Goal: Check status: Check status

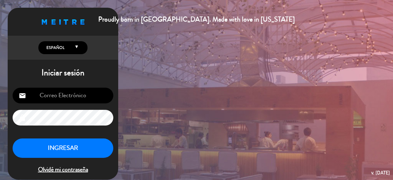
type input "[EMAIL_ADDRESS][DOMAIN_NAME]"
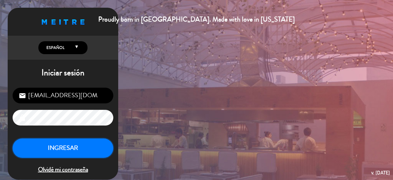
click at [75, 147] on button "INGRESAR" at bounding box center [63, 147] width 101 height 19
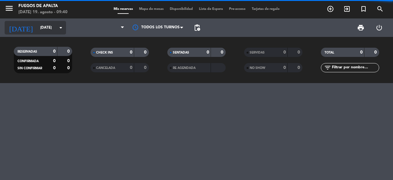
click at [56, 32] on input "[DATE]" at bounding box center [61, 27] width 49 height 10
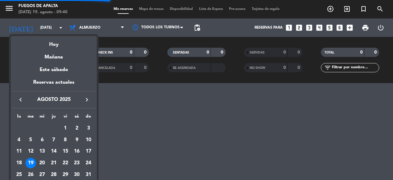
click at [87, 100] on icon "keyboard_arrow_right" at bounding box center [86, 99] width 7 height 7
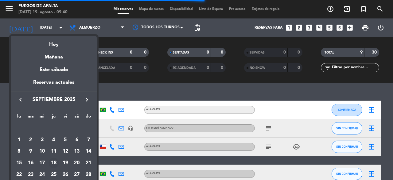
click at [57, 161] on div "18" at bounding box center [54, 163] width 10 height 10
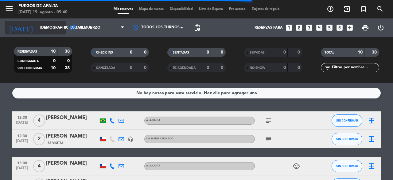
click at [54, 23] on input "[DEMOGRAPHIC_DATA][DATE]" at bounding box center [61, 27] width 49 height 10
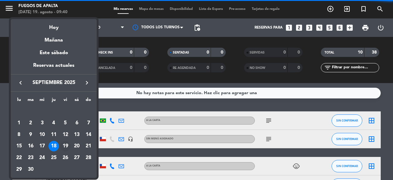
click at [66, 150] on div "19" at bounding box center [65, 146] width 10 height 10
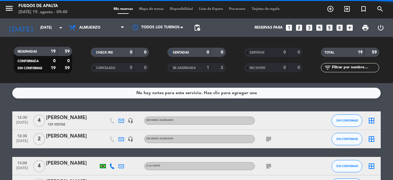
click at [44, 36] on div "[DATE] [DATE] arrow_drop_down" at bounding box center [35, 27] width 61 height 18
click at [46, 30] on input "[DATE]" at bounding box center [61, 27] width 49 height 10
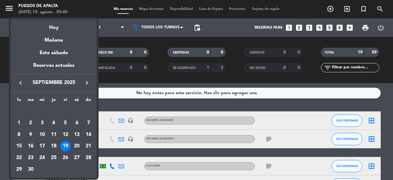
click at [78, 145] on div "20" at bounding box center [77, 146] width 10 height 10
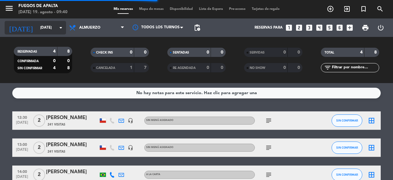
click at [58, 24] on icon "arrow_drop_down" at bounding box center [60, 27] width 7 height 7
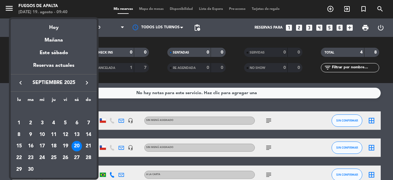
click at [28, 146] on div "16" at bounding box center [30, 146] width 10 height 10
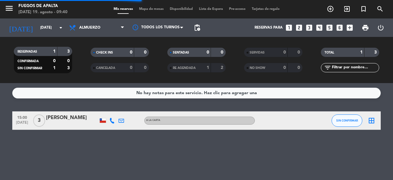
click at [34, 16] on div "menu Fuegos de Apalta [DATE] 19. agosto - 09:40 Mis reservas Mapa de mesas Disp…" at bounding box center [196, 9] width 393 height 18
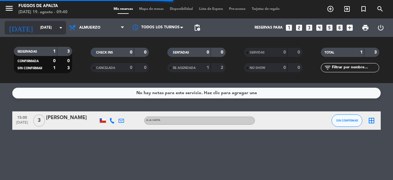
click at [37, 25] on input "[DATE]" at bounding box center [61, 27] width 49 height 10
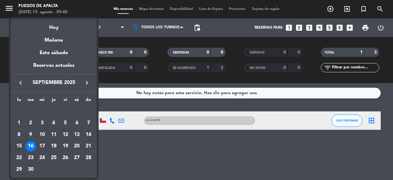
click at [22, 144] on div "15" at bounding box center [19, 146] width 10 height 10
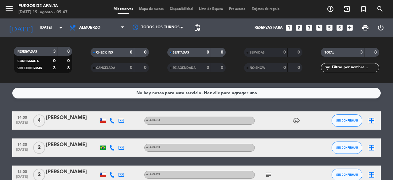
click at [256, 98] on div "No hay notas para este servicio. Haz clic para agregar una" at bounding box center [196, 93] width 369 height 11
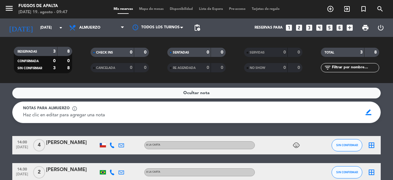
click at [200, 94] on span "Ocultar nota" at bounding box center [196, 92] width 26 height 7
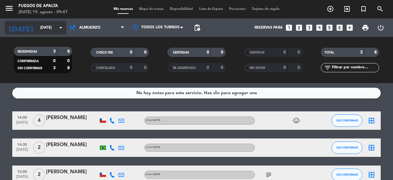
click at [46, 25] on input "[DATE]" at bounding box center [61, 27] width 49 height 10
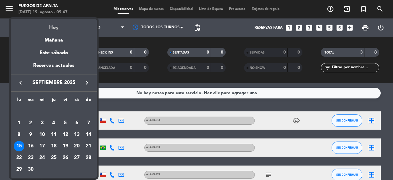
click at [57, 29] on div "Hoy" at bounding box center [54, 25] width 86 height 13
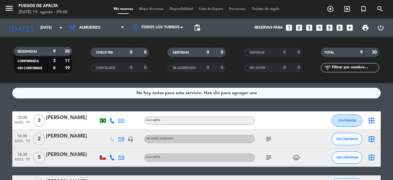
click at [271, 140] on icon "subject" at bounding box center [268, 138] width 7 height 7
click at [267, 157] on icon "subject" at bounding box center [268, 157] width 7 height 7
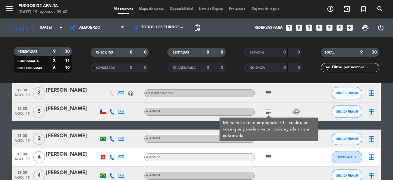
scroll to position [73, 0]
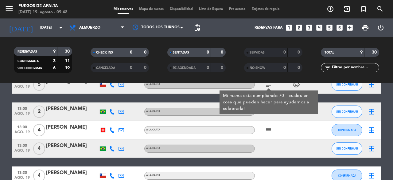
click at [268, 132] on icon "subject" at bounding box center [268, 129] width 7 height 7
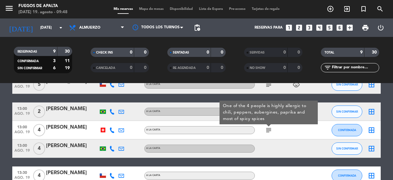
click at [268, 132] on icon "subject" at bounding box center [268, 129] width 7 height 7
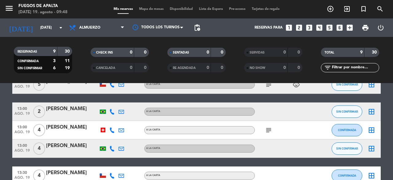
click at [268, 160] on div "12:30 [DATE] 3 [PERSON_NAME] A LA CARTA CONFIRMADA border_all 12:30 [DATE] 2 [P…" at bounding box center [196, 134] width 369 height 192
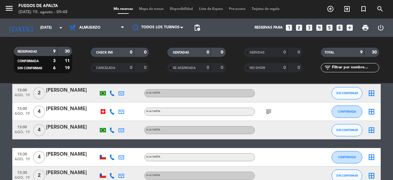
scroll to position [118, 0]
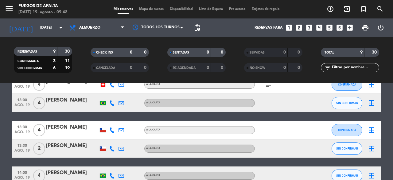
click at [268, 160] on div "12:30 [DATE] 3 [PERSON_NAME] A LA CARTA CONFIRMADA border_all 12:30 [DATE] 2 [P…" at bounding box center [196, 89] width 369 height 192
click at [275, 161] on div "12:30 [DATE] 3 [PERSON_NAME] A LA CARTA CONFIRMADA border_all 12:30 [DATE] 2 [P…" at bounding box center [196, 89] width 369 height 192
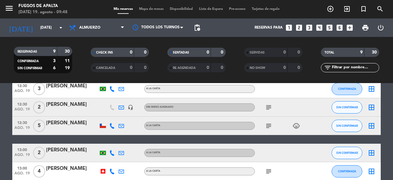
scroll to position [7, 0]
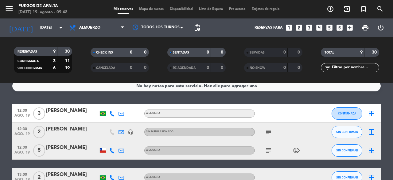
click at [91, 18] on div "menu Fuegos de Apalta [DATE] 19. agosto - 09:48 Mis reservas Mapa de mesas Disp…" at bounding box center [196, 9] width 393 height 18
click at [175, 98] on div "No hay notas para este servicio. Haz clic para agregar una 12:30 [DATE] 3 [PERS…" at bounding box center [196, 131] width 393 height 97
click at [265, 132] on icon "subject" at bounding box center [268, 131] width 7 height 7
click at [270, 151] on icon "subject" at bounding box center [268, 150] width 7 height 7
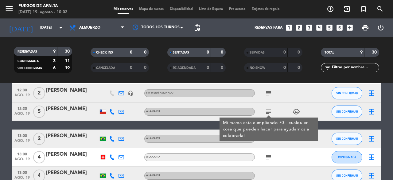
scroll to position [73, 0]
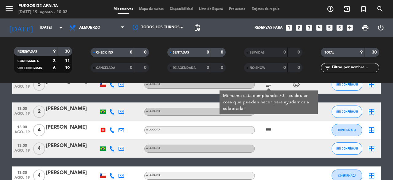
click at [267, 129] on icon "subject" at bounding box center [268, 129] width 7 height 7
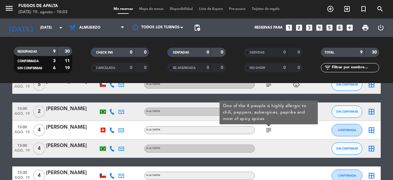
click at [267, 129] on icon "subject" at bounding box center [268, 129] width 7 height 7
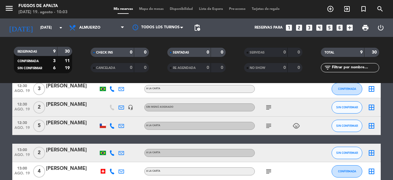
scroll to position [7, 0]
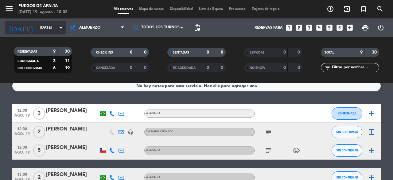
click at [41, 26] on input "[DATE]" at bounding box center [61, 27] width 49 height 10
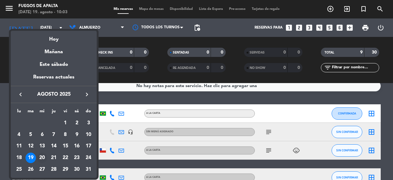
click at [44, 161] on div "20" at bounding box center [42, 157] width 10 height 10
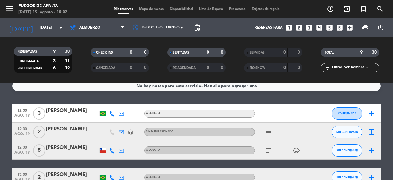
type input "mié. 20 ago."
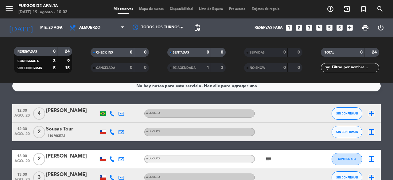
click at [270, 161] on icon "subject" at bounding box center [268, 158] width 7 height 7
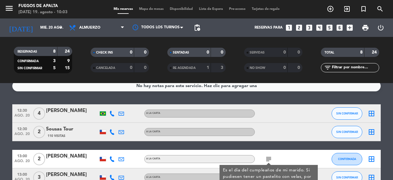
click at [270, 161] on icon "subject" at bounding box center [268, 158] width 7 height 7
